Goal: Task Accomplishment & Management: Use online tool/utility

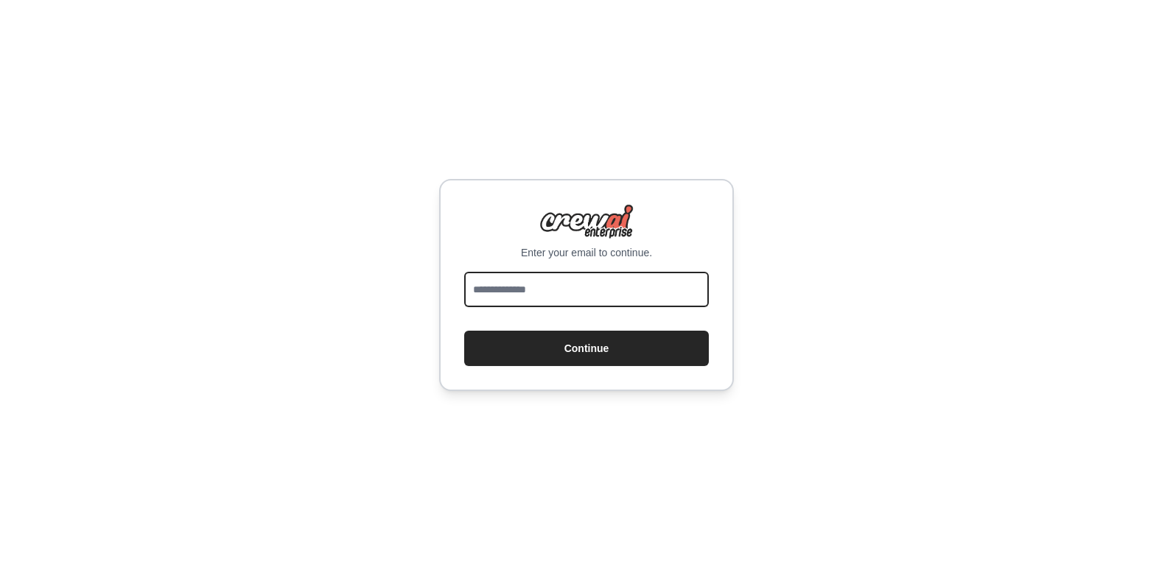
click at [538, 290] on input "email" at bounding box center [586, 289] width 245 height 35
paste input "**********"
type input "**********"
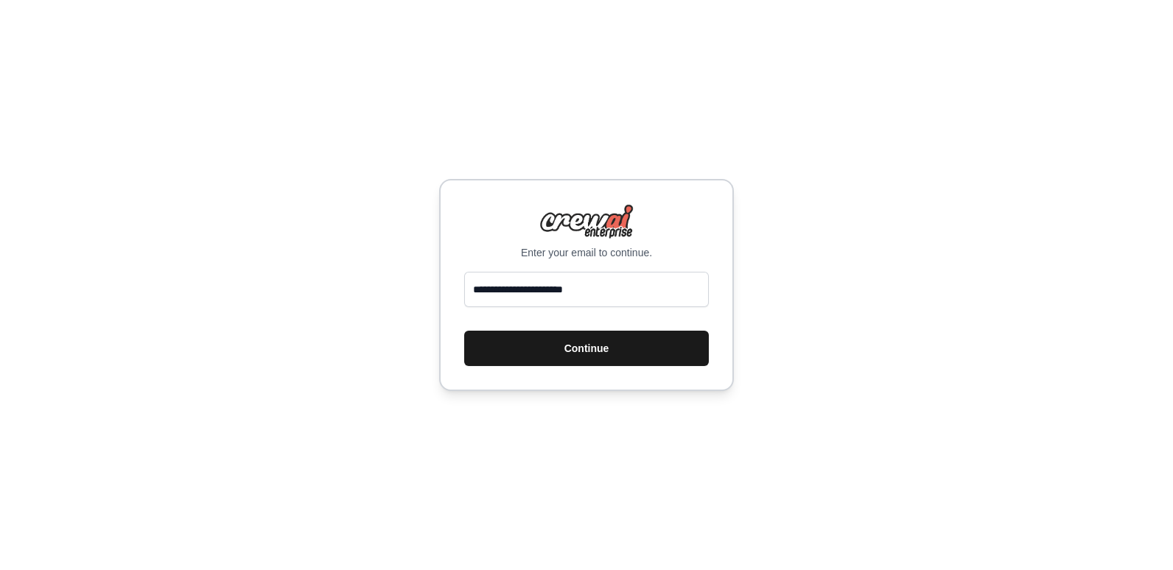
click at [598, 344] on button "Continue" at bounding box center [586, 348] width 245 height 35
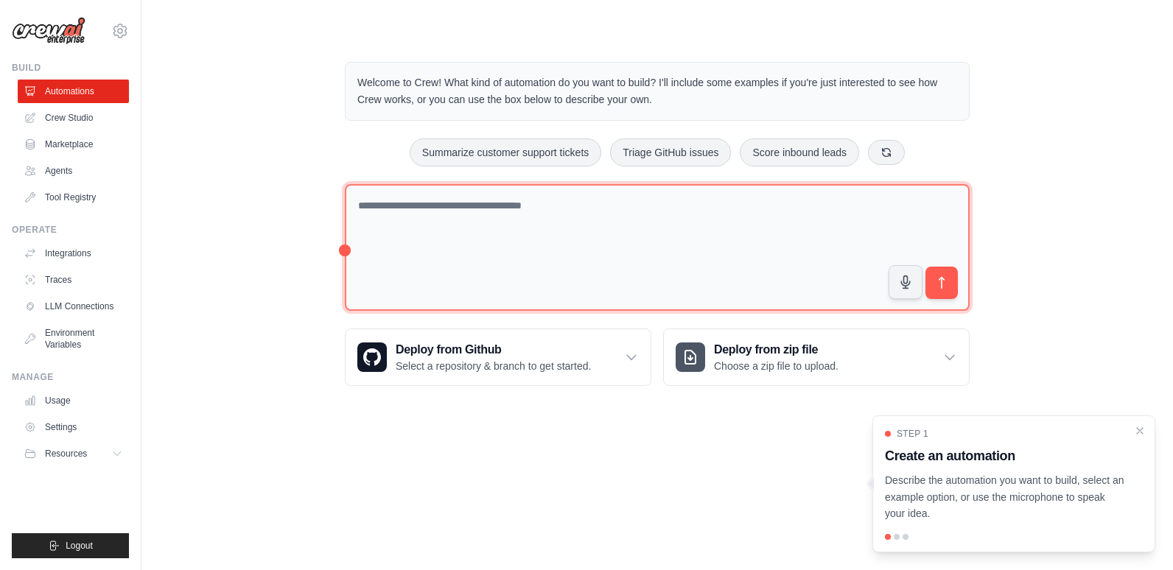
click at [572, 199] on textarea at bounding box center [657, 247] width 625 height 127
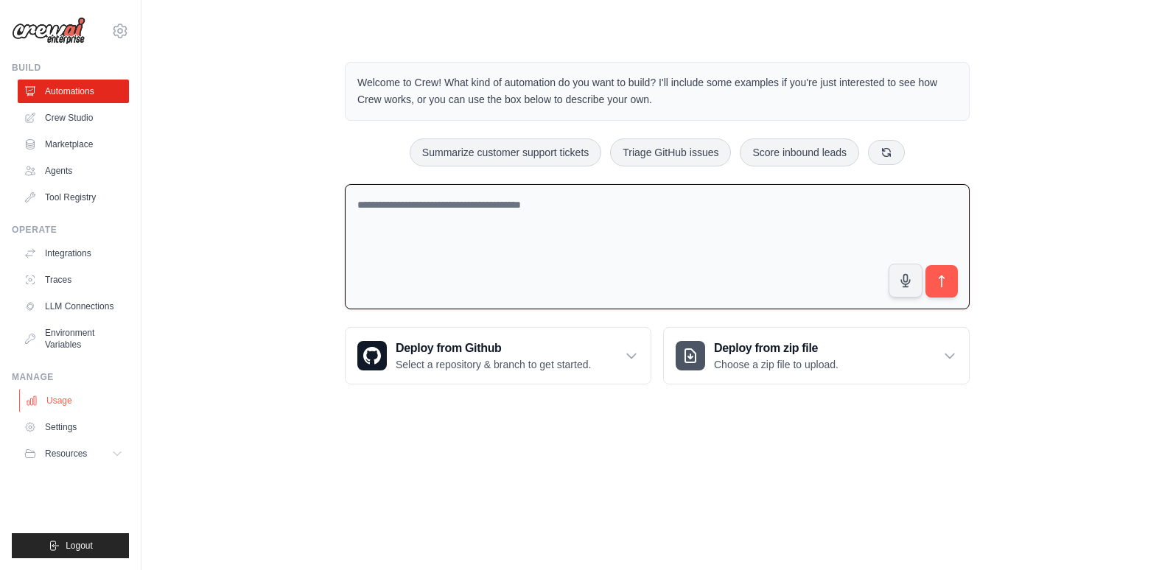
click at [64, 404] on link "Usage" at bounding box center [74, 401] width 111 height 24
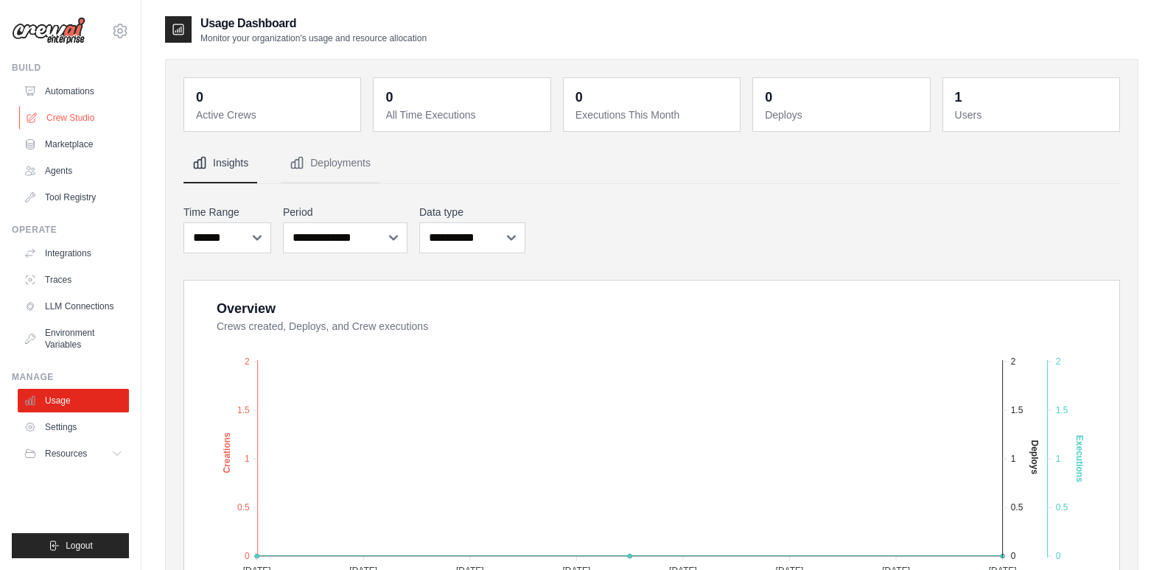
click at [77, 117] on link "Crew Studio" at bounding box center [74, 118] width 111 height 24
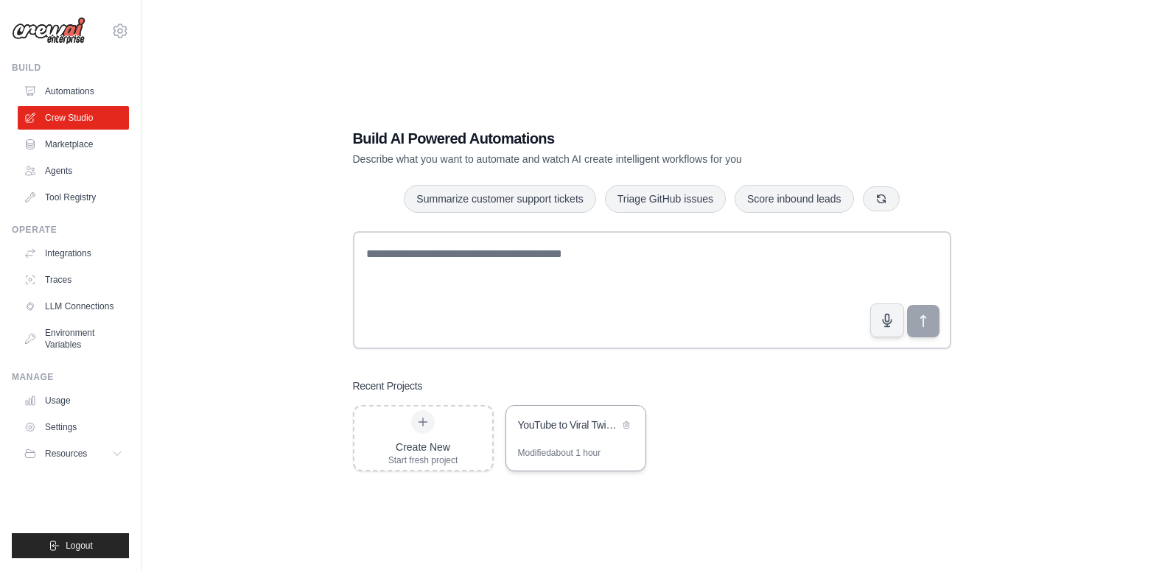
click at [553, 427] on div "YouTube to Viral Twitter Content Generator" at bounding box center [568, 425] width 101 height 15
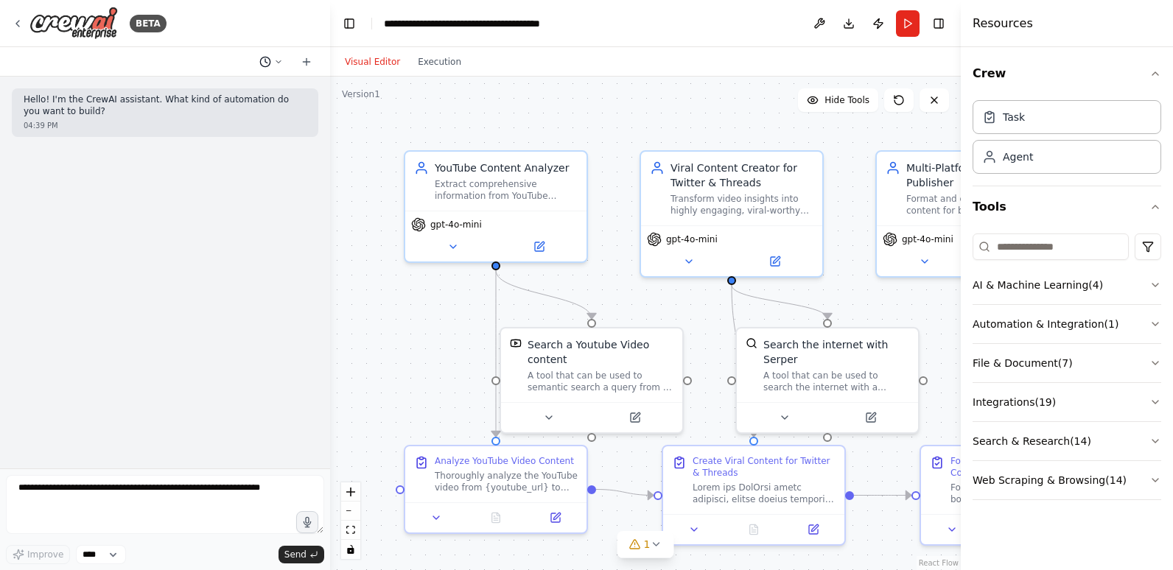
click at [277, 63] on icon at bounding box center [278, 61] width 9 height 9
click at [228, 112] on span "test workflow" at bounding box center [208, 116] width 96 height 12
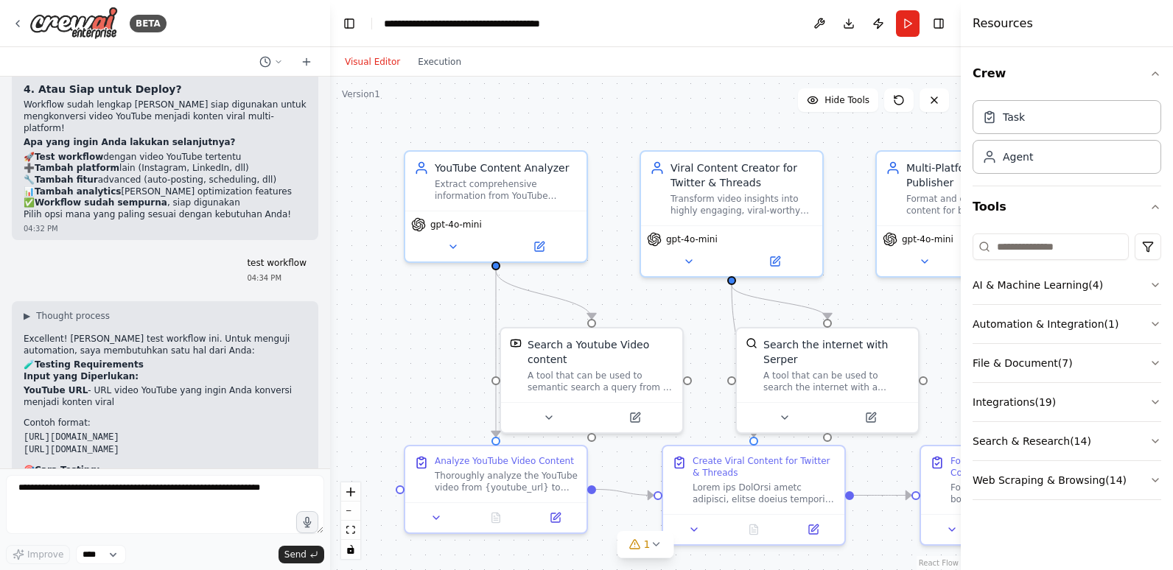
scroll to position [3941, 0]
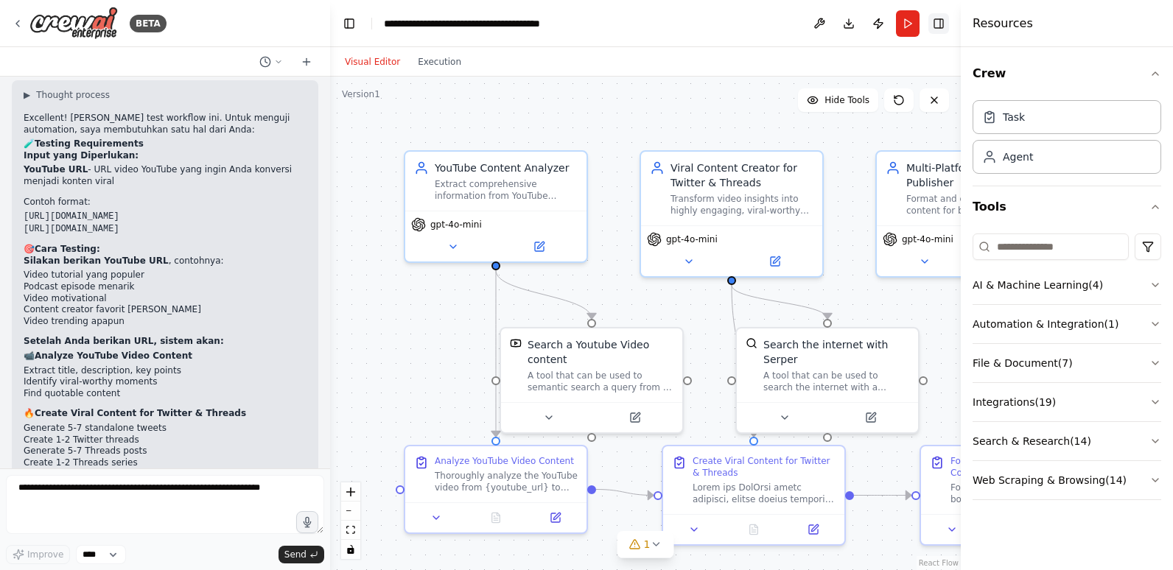
click at [937, 23] on button "Toggle Right Sidebar" at bounding box center [939, 23] width 21 height 21
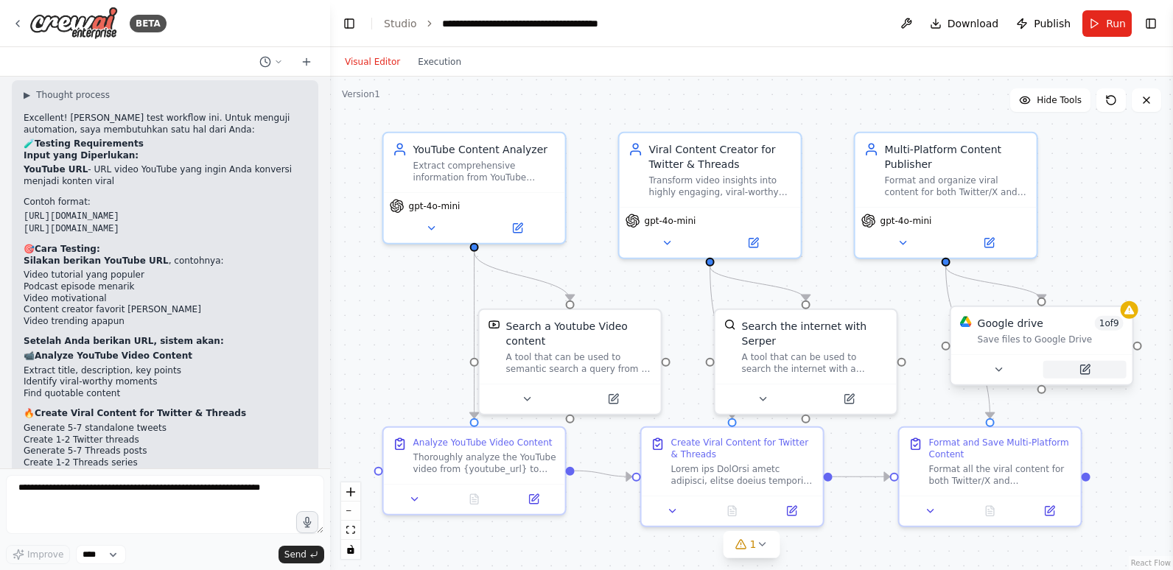
click at [1086, 373] on icon at bounding box center [1084, 370] width 9 height 9
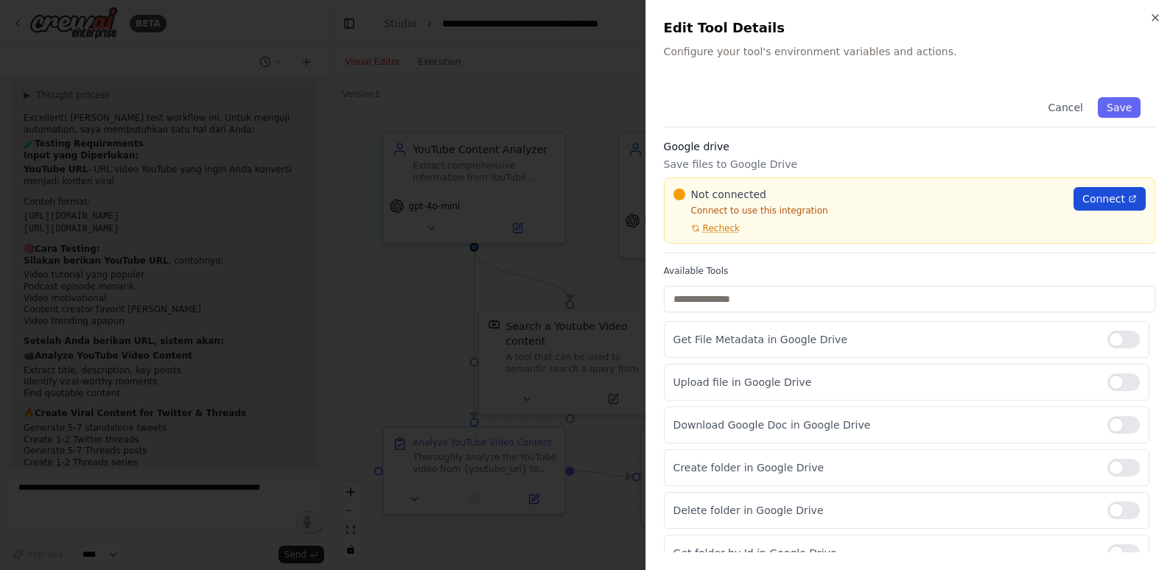
click at [1105, 204] on span "Connect" at bounding box center [1104, 199] width 43 height 15
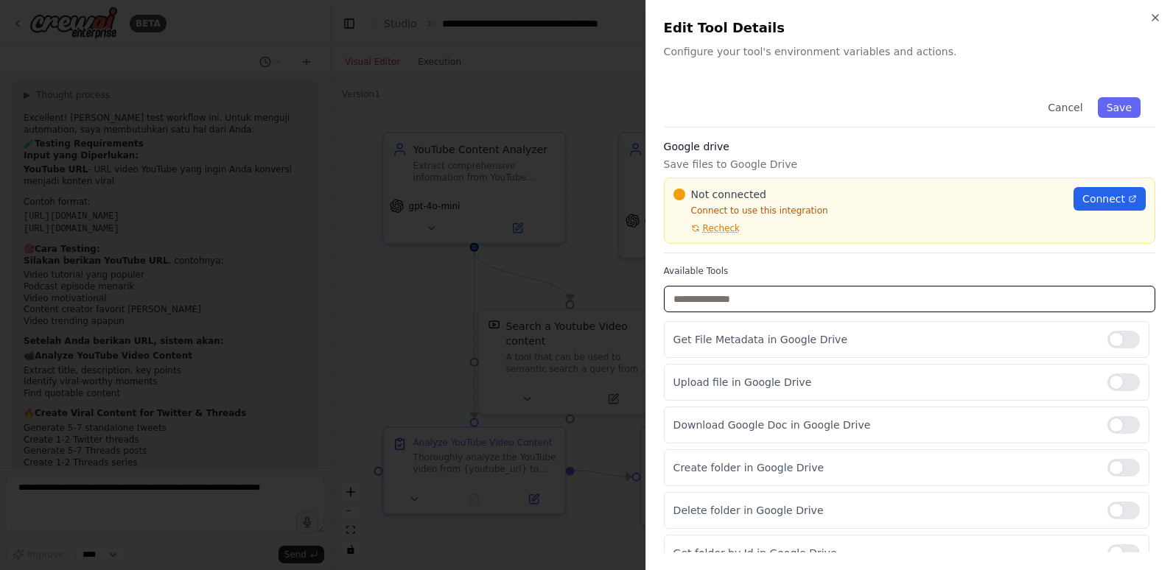
click at [797, 300] on input "text" at bounding box center [910, 299] width 492 height 27
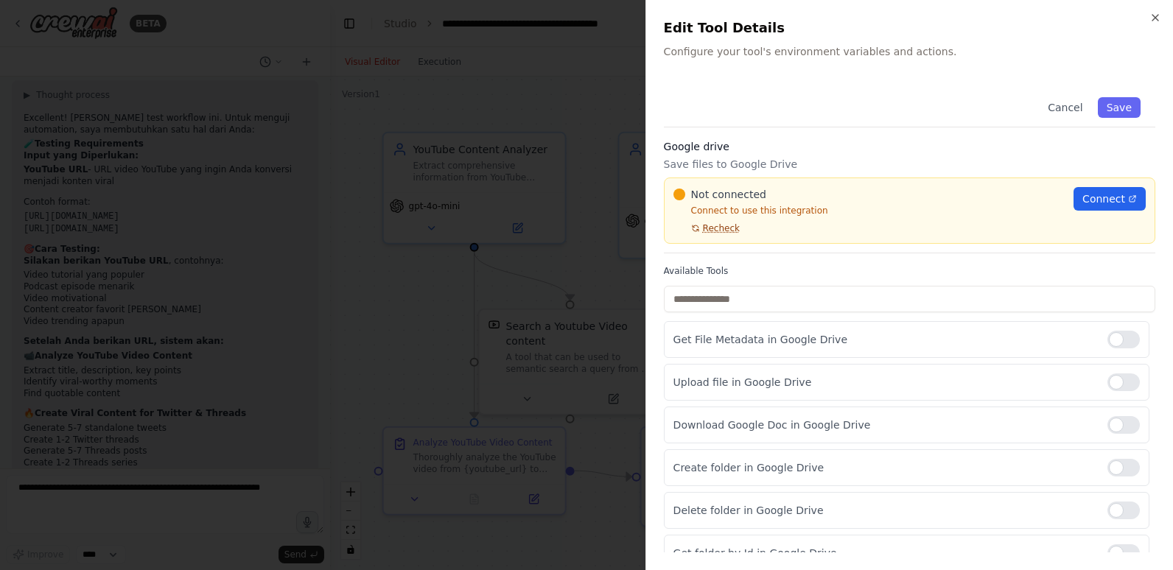
click at [699, 228] on icon at bounding box center [695, 228] width 9 height 9
click at [1094, 195] on span "Connect" at bounding box center [1104, 199] width 43 height 15
click at [623, 130] on div at bounding box center [586, 285] width 1173 height 570
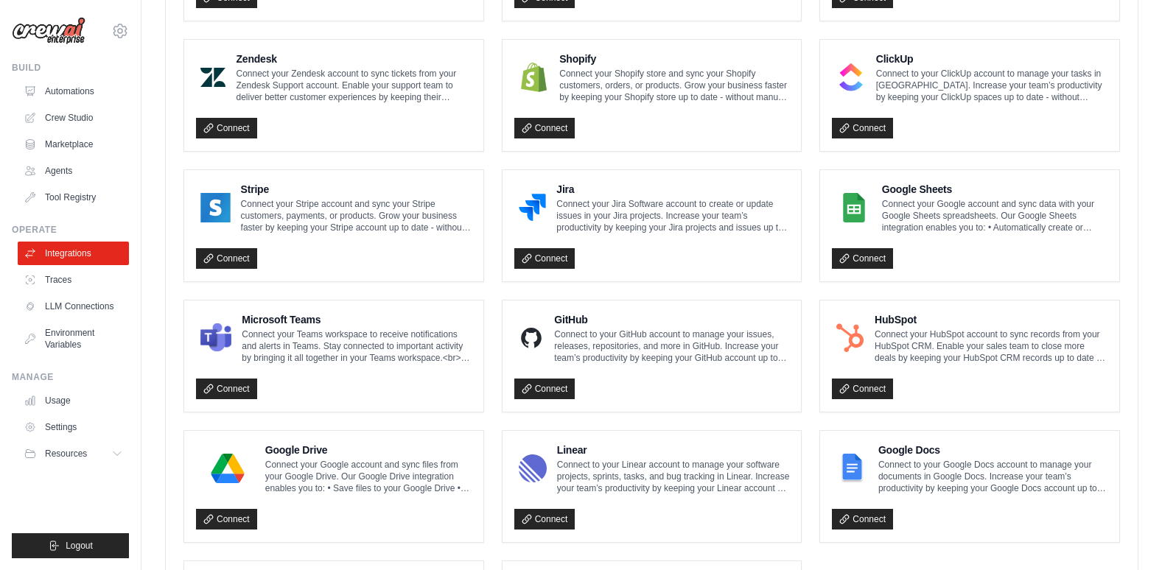
scroll to position [811, 0]
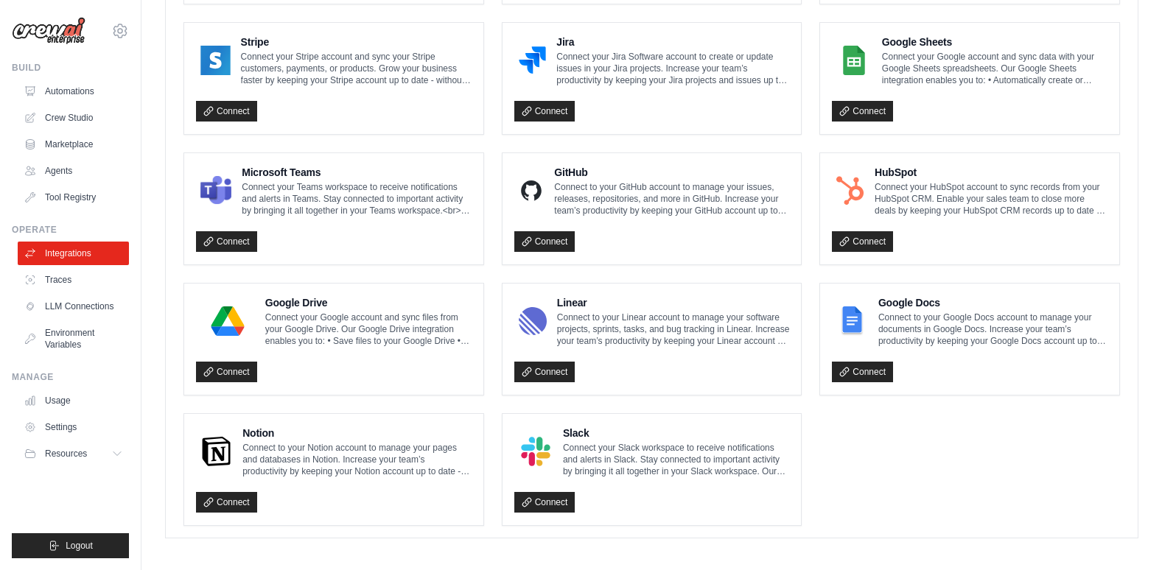
click at [292, 312] on p "Connect your Google account and sync files from your Google Drive. Our Google D…" at bounding box center [368, 329] width 206 height 35
click at [220, 325] on img at bounding box center [227, 321] width 55 height 29
click at [215, 366] on link "Connect" at bounding box center [226, 372] width 61 height 21
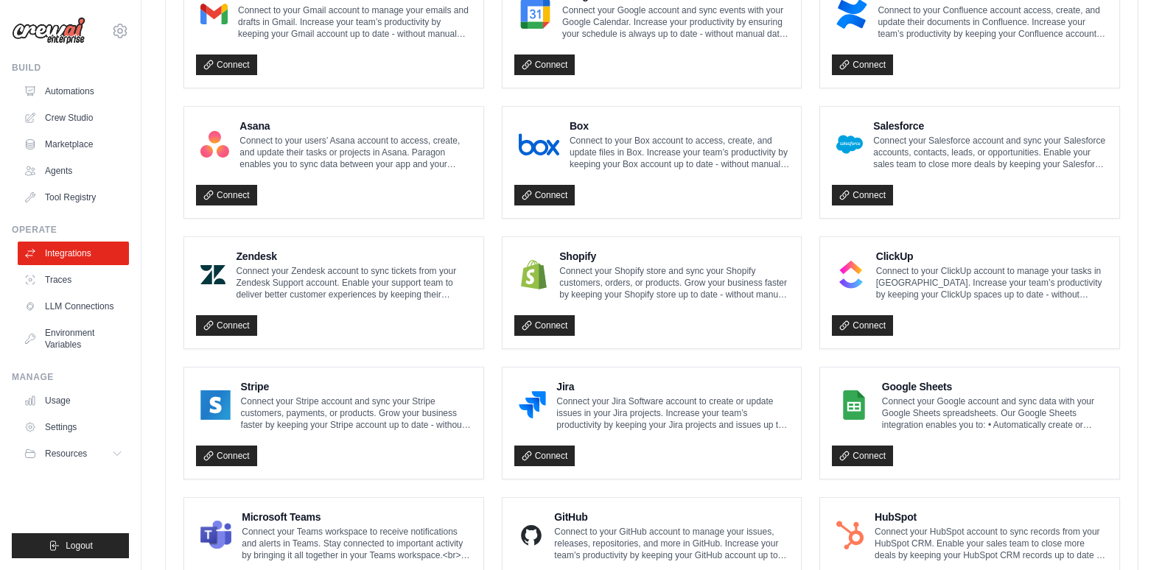
scroll to position [861, 0]
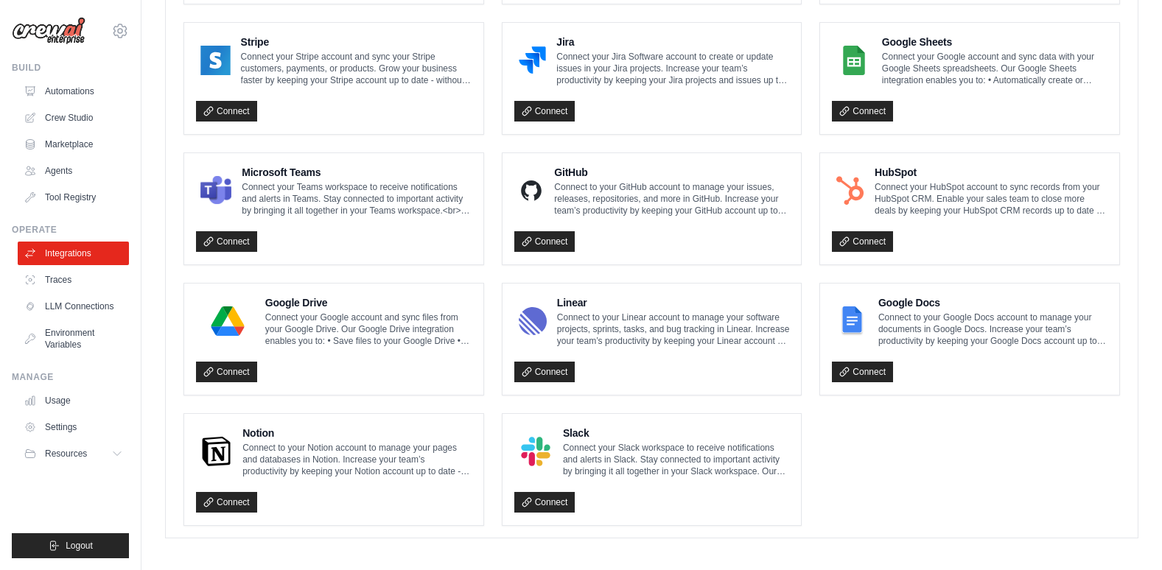
click at [222, 346] on div "Google Drive Connect your Google account and sync files from your Google Drive.…" at bounding box center [334, 340] width 276 height 88
click at [230, 366] on link "Connect" at bounding box center [226, 372] width 61 height 21
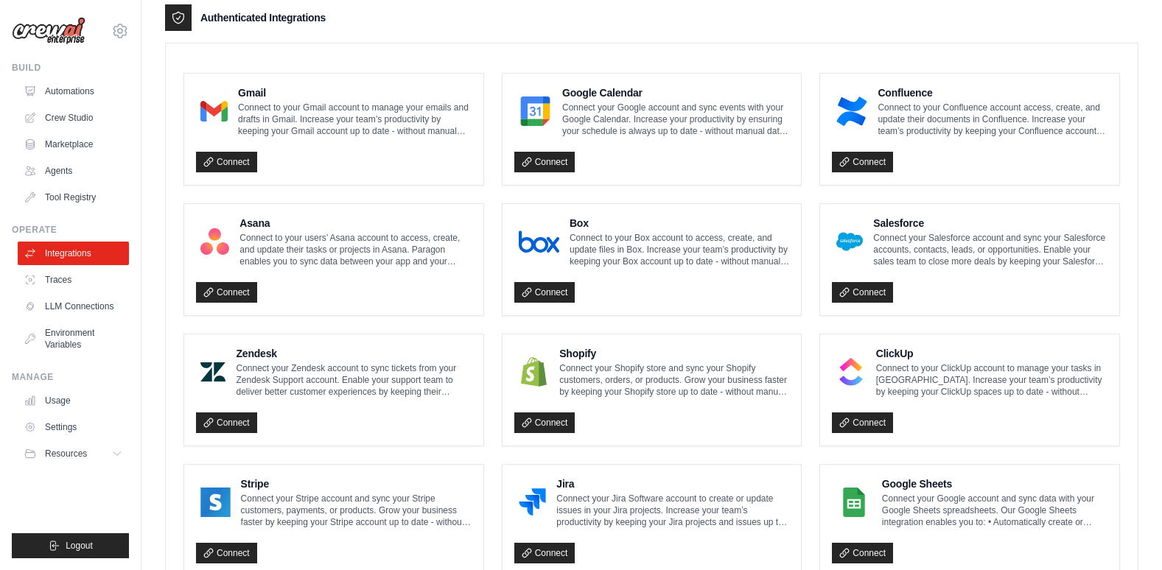
scroll to position [0, 0]
